Goal: Task Accomplishment & Management: Manage account settings

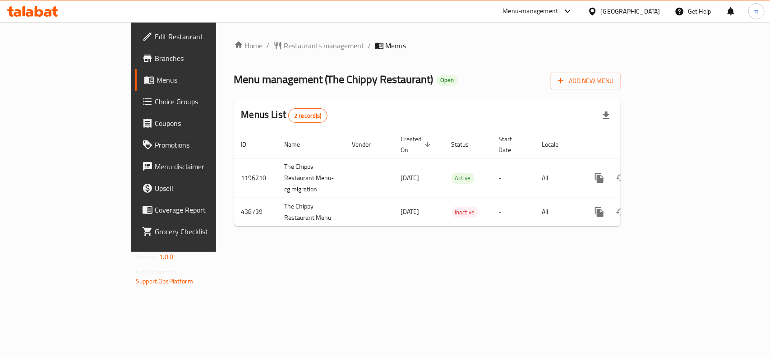
click at [155, 105] on span "Choice Groups" at bounding box center [204, 101] width 98 height 11
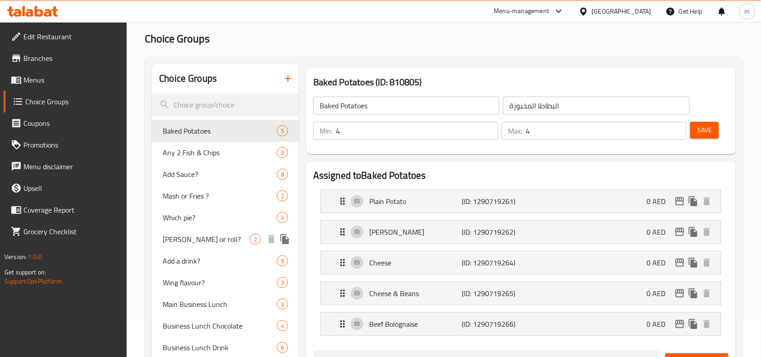
scroll to position [113, 0]
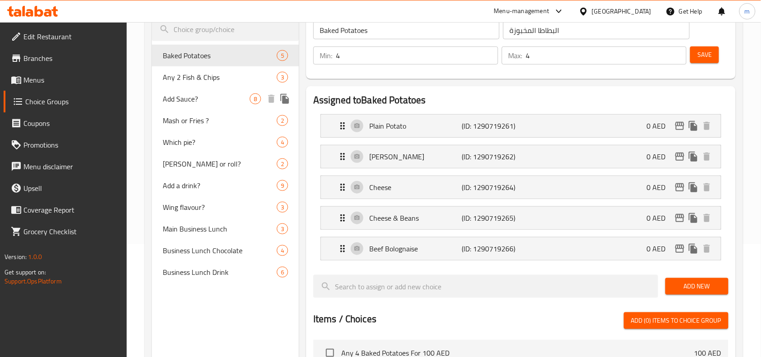
click at [187, 95] on span "Add Sauce?" at bounding box center [206, 98] width 87 height 11
type input "Add Sauce?"
type input "إضافة صلصة؟"
type input "0"
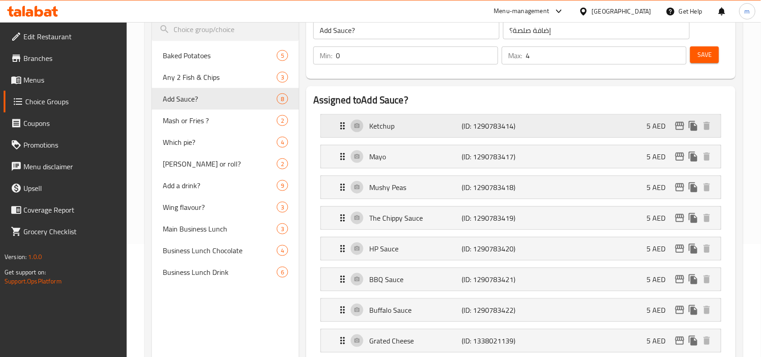
click at [343, 131] on icon "Expand" at bounding box center [342, 125] width 11 height 11
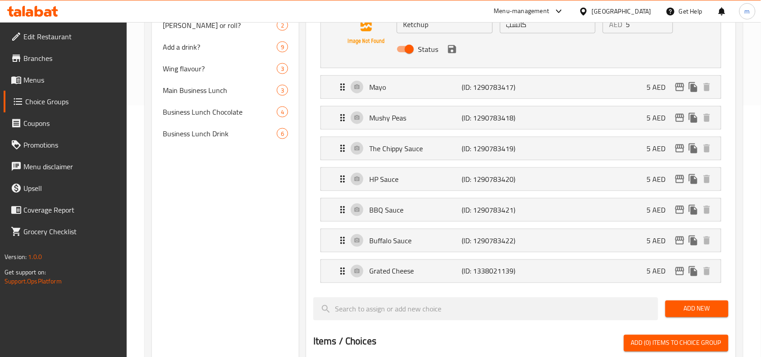
scroll to position [282, 0]
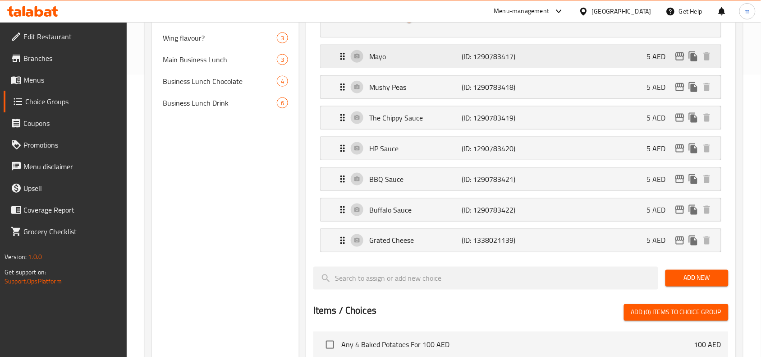
click at [344, 61] on icon "Expand" at bounding box center [342, 56] width 11 height 11
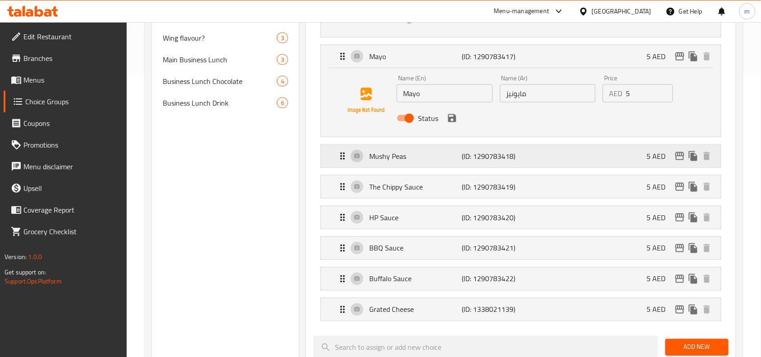
click at [344, 162] on div "Mushy Peas (ID: 1290783418) 5 AED" at bounding box center [523, 156] width 373 height 23
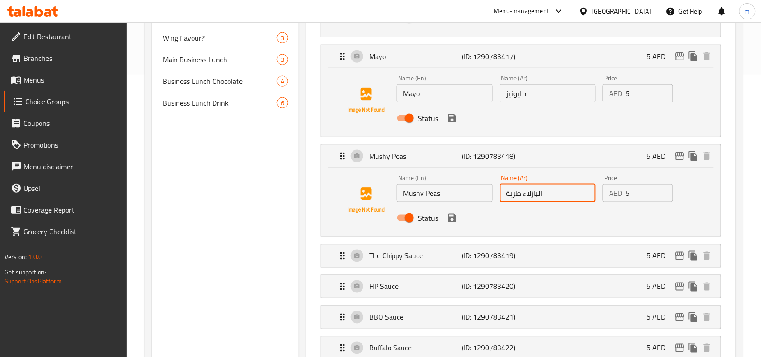
drag, startPoint x: 560, startPoint y: 198, endPoint x: 490, endPoint y: 188, distance: 71.5
click at [490, 188] on div "Name (En) Mushy Peas Name (En) Name (Ar) البازلاء طرية Name (Ar) Price AED 5 Pr…" at bounding box center [547, 200] width 309 height 59
click at [557, 212] on div "Status" at bounding box center [547, 218] width 309 height 24
click at [339, 260] on icon "Expand" at bounding box center [342, 255] width 11 height 11
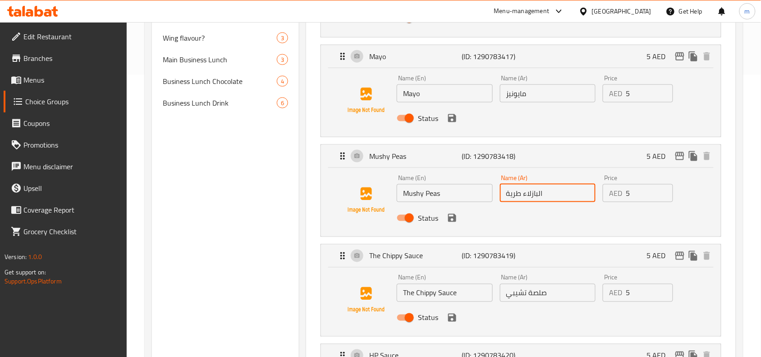
click at [588, 228] on div "Status" at bounding box center [547, 218] width 309 height 24
click at [558, 190] on input "البازلاء طرية" at bounding box center [548, 193] width 96 height 18
click at [535, 220] on div "Status" at bounding box center [547, 218] width 309 height 24
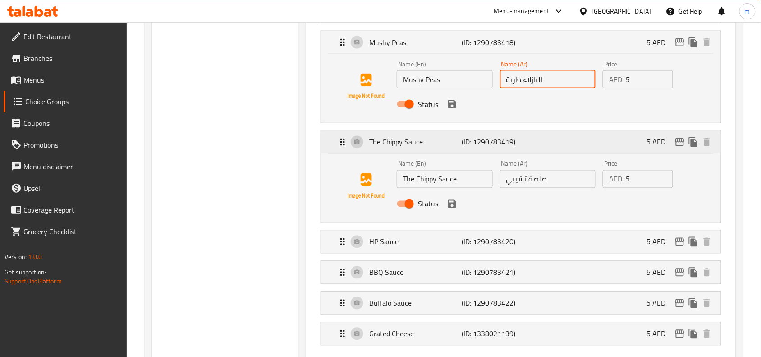
scroll to position [451, 0]
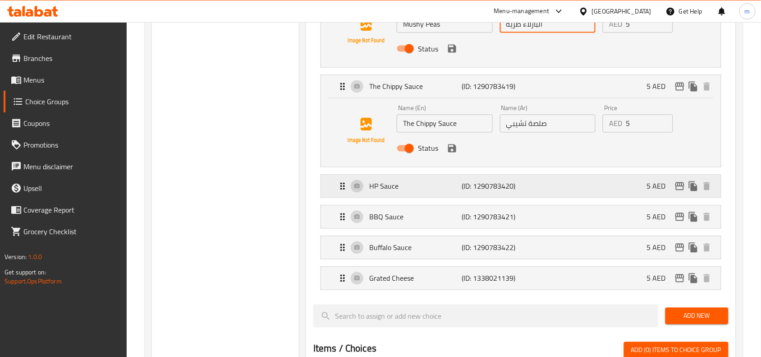
click at [345, 183] on icon "Expand" at bounding box center [342, 186] width 11 height 11
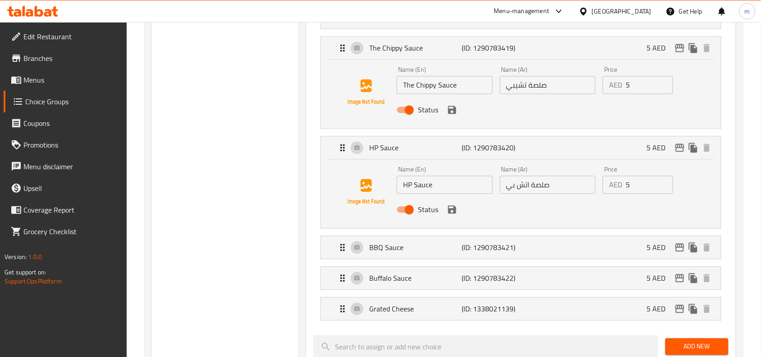
scroll to position [507, 0]
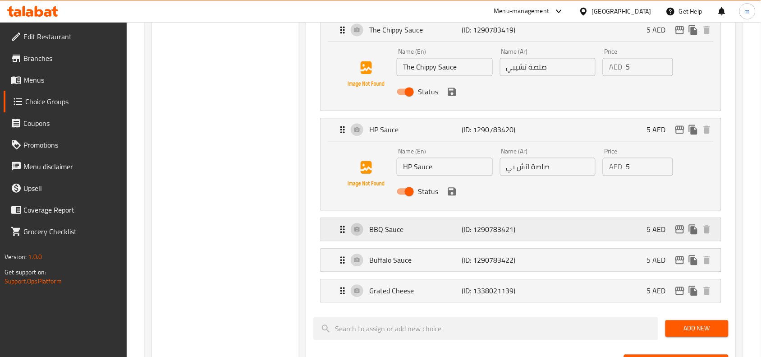
click at [343, 228] on icon "Expand" at bounding box center [342, 229] width 11 height 11
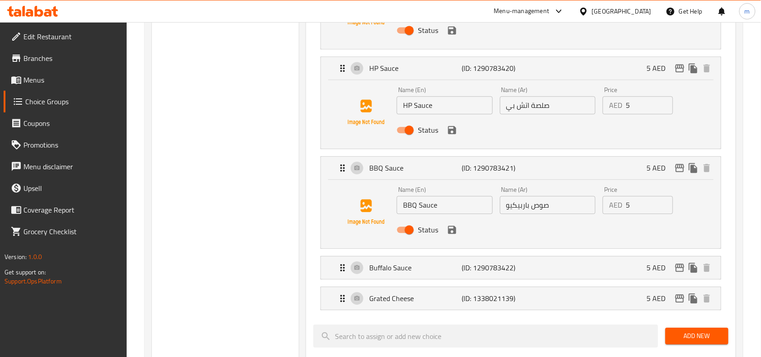
scroll to position [620, 0]
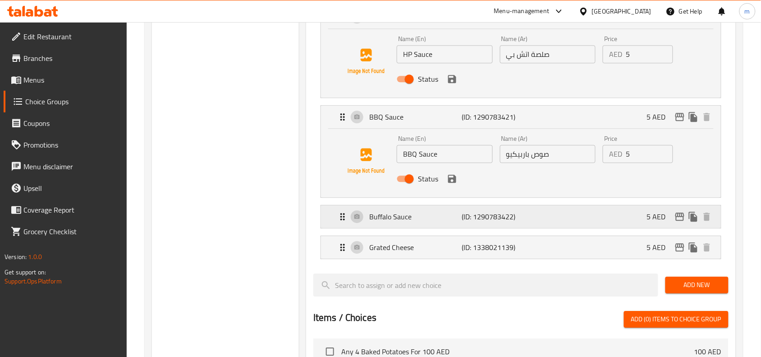
click at [346, 220] on icon "Expand" at bounding box center [342, 216] width 11 height 11
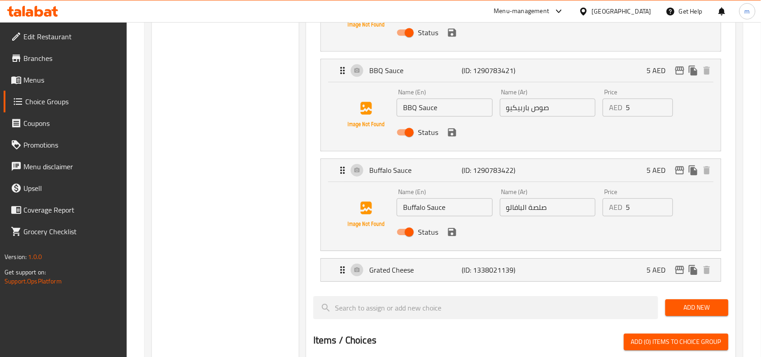
scroll to position [733, 0]
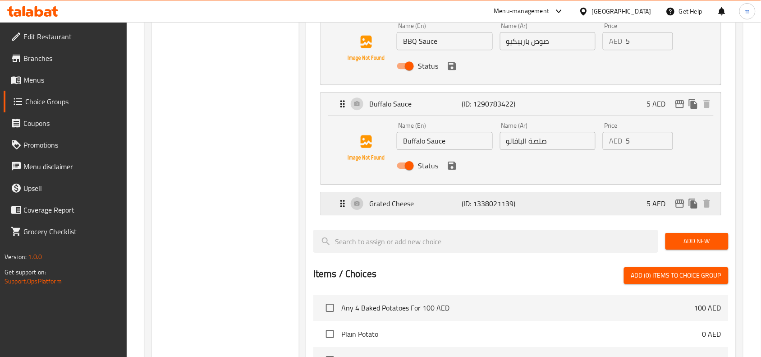
click at [339, 203] on icon "Expand" at bounding box center [342, 203] width 11 height 11
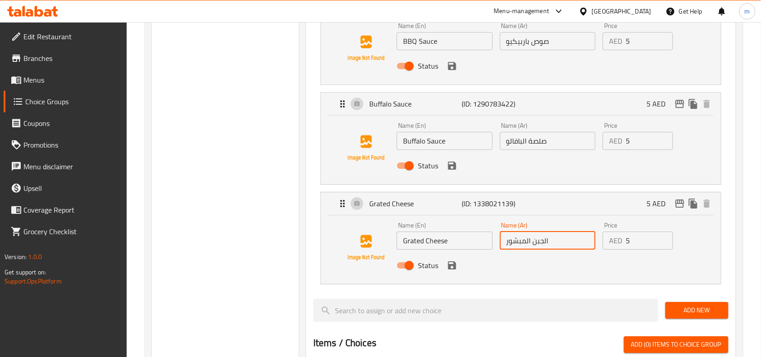
click at [550, 248] on input "الجبن المبشور" at bounding box center [548, 240] width 96 height 18
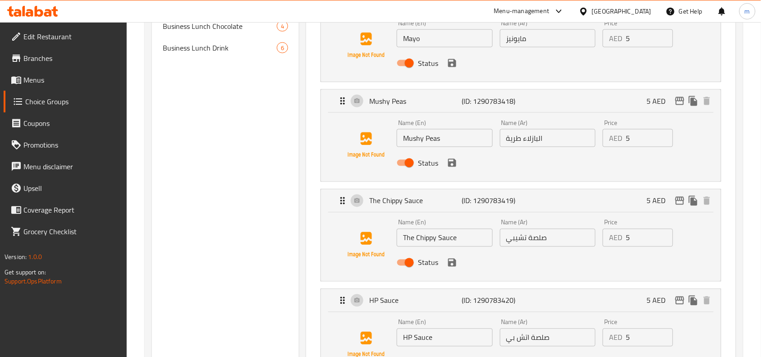
scroll to position [318, 0]
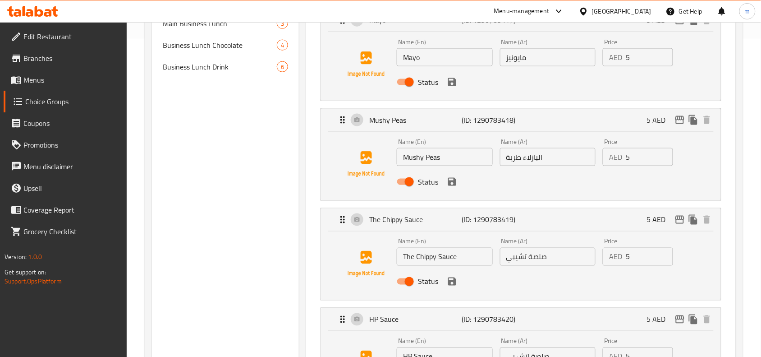
click at [450, 161] on input "Mushy Peas" at bounding box center [445, 157] width 96 height 18
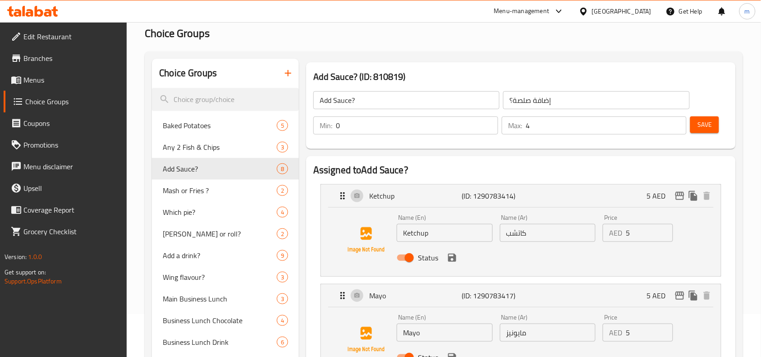
scroll to position [0, 0]
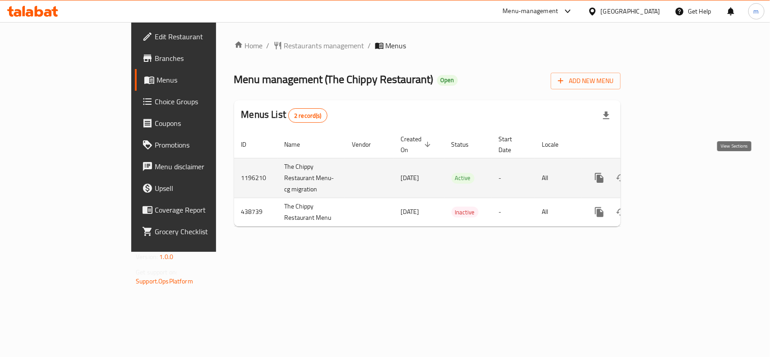
click at [668, 174] on icon "enhanced table" at bounding box center [664, 178] width 8 height 8
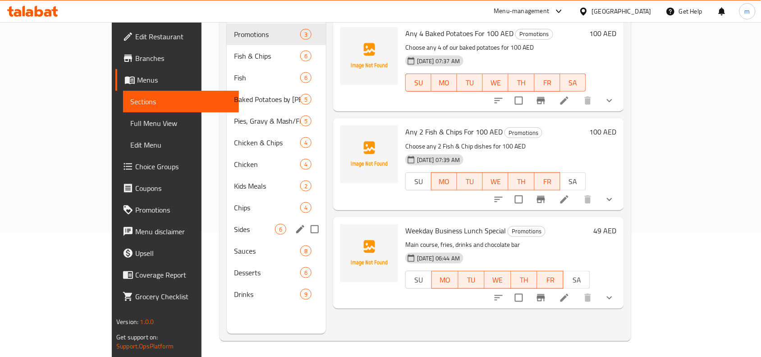
scroll to position [127, 0]
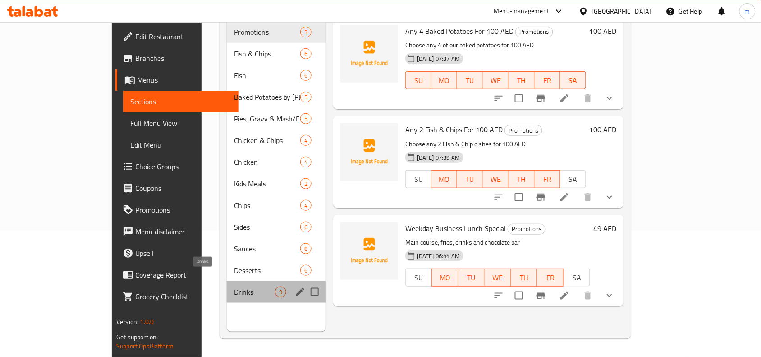
click at [234, 286] on span "Drinks" at bounding box center [254, 291] width 41 height 11
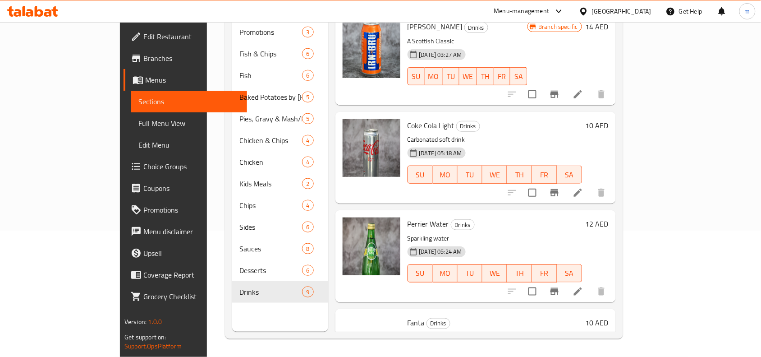
scroll to position [538, 0]
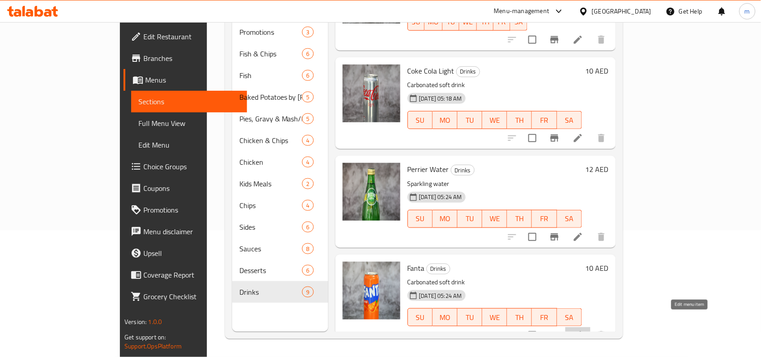
click at [582, 331] on icon at bounding box center [578, 335] width 8 height 8
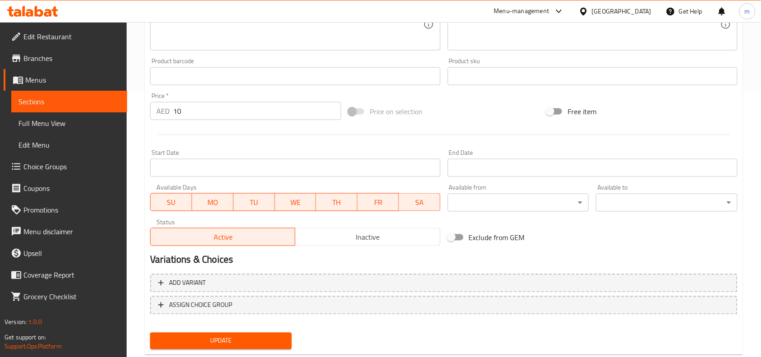
scroll to position [286, 0]
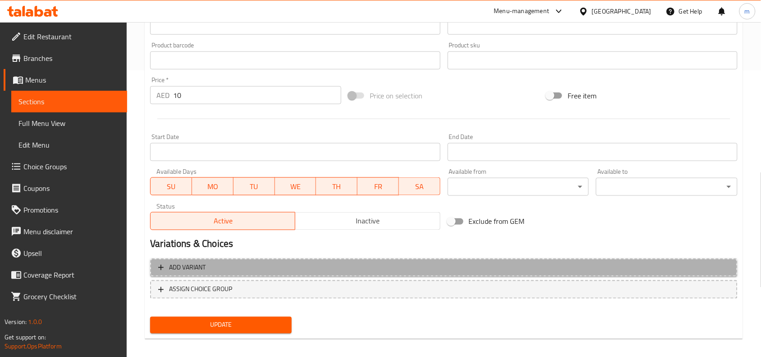
click at [561, 266] on span "Add variant" at bounding box center [443, 267] width 571 height 11
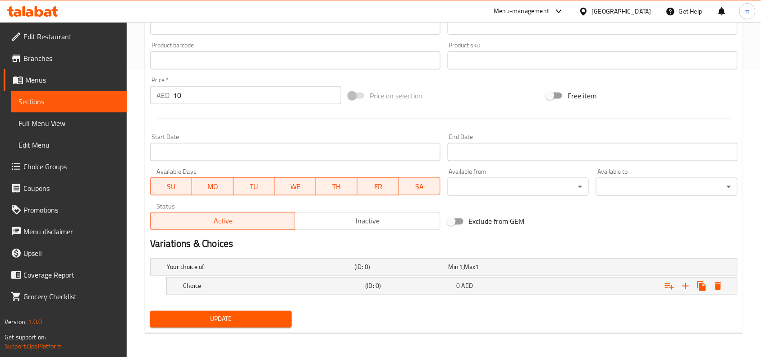
click at [539, 311] on div "Update" at bounding box center [444, 319] width 595 height 24
click at [587, 233] on div "Exclude from GEM" at bounding box center [543, 221] width 198 height 24
click at [231, 261] on div "Your choice of:" at bounding box center [259, 267] width 188 height 13
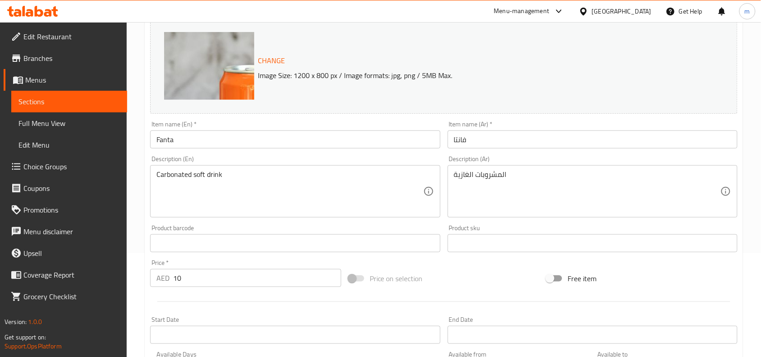
scroll to position [101, 0]
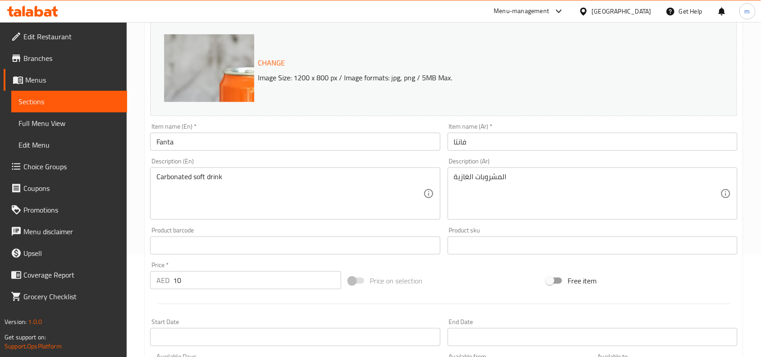
click at [32, 12] on icon at bounding box center [30, 13] width 8 height 8
